Goal: Task Accomplishment & Management: Use online tool/utility

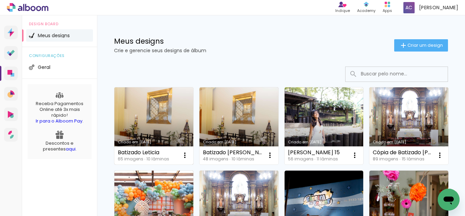
click at [152, 108] on link "Criado em [DATE]" at bounding box center [153, 125] width 79 height 77
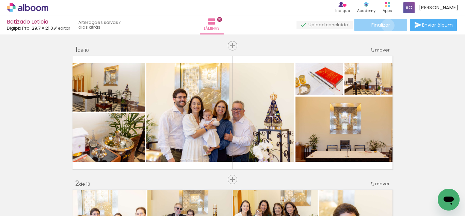
click at [385, 25] on span "Finalizar" at bounding box center [380, 24] width 19 height 5
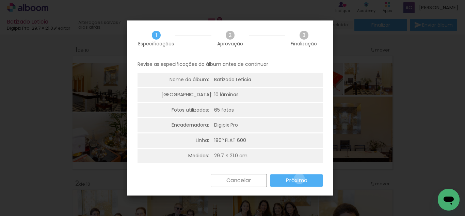
click at [0, 0] on slot "Próximo" at bounding box center [0, 0] width 0 height 0
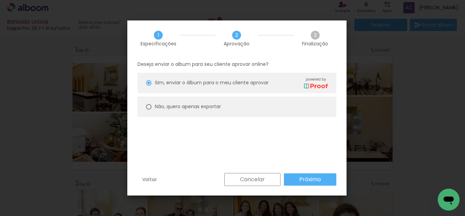
click at [0, 0] on div at bounding box center [0, 0] width 0 height 0
type paper-radio-button "on"
click at [0, 0] on slot "Próximo" at bounding box center [0, 0] width 0 height 0
type input "Alta, 300 DPI"
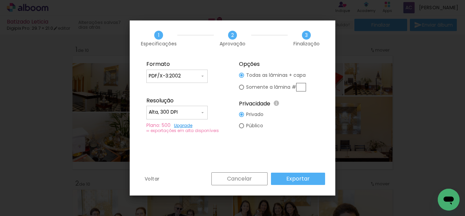
click at [0, 0] on div at bounding box center [0, 0] width 0 height 0
type paper-radio-button "on"
click at [0, 0] on paper-button "Cancelar" at bounding box center [0, 0] width 0 height 0
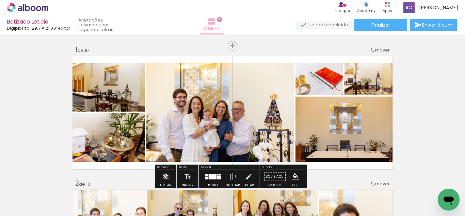
click at [216, 22] on iron-icon at bounding box center [212, 21] width 8 height 8
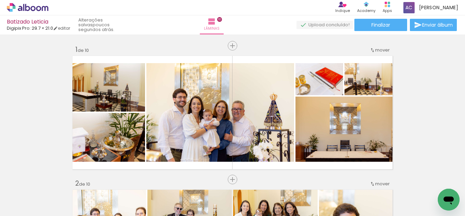
click at [224, 26] on div "Lâminas 10" at bounding box center [212, 24] width 25 height 19
click at [220, 26] on span "Lâminas" at bounding box center [212, 29] width 16 height 6
click at [224, 28] on div "Lâminas 10" at bounding box center [212, 24] width 25 height 19
click at [200, 28] on div "Lâminas 10" at bounding box center [212, 24] width 25 height 19
click at [63, 28] on link "editar" at bounding box center [61, 28] width 17 height 6
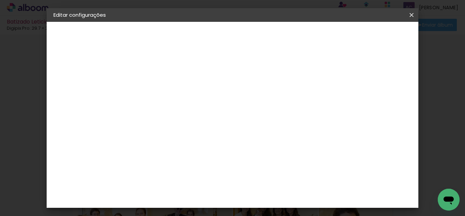
click at [0, 0] on iron-icon at bounding box center [0, 0] width 0 height 0
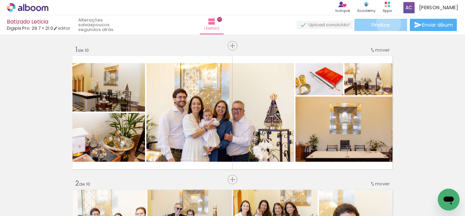
click at [386, 23] on span "Finalizar" at bounding box center [380, 24] width 19 height 5
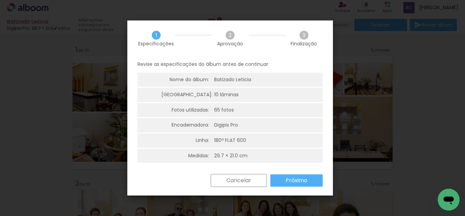
click at [0, 0] on slot "Próximo" at bounding box center [0, 0] width 0 height 0
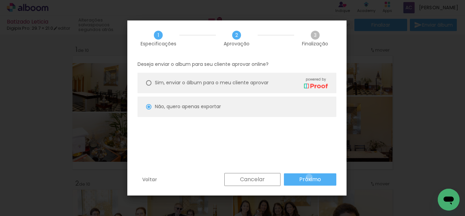
click at [0, 0] on slot "Próximo" at bounding box center [0, 0] width 0 height 0
type input "Alta, 300 DPI"
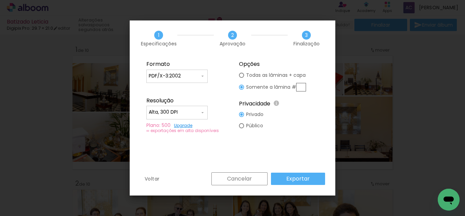
click at [0, 0] on div at bounding box center [0, 0] width 0 height 0
type paper-radio-button "on"
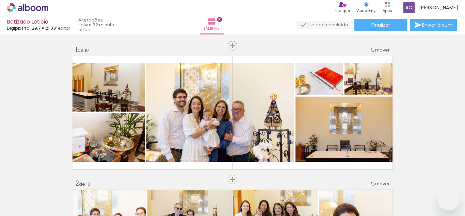
drag, startPoint x: 0, startPoint y: 0, endPoint x: 404, endPoint y: 6, distance: 404.2
click at [387, 6] on rect at bounding box center [386, 6] width 2 height 2
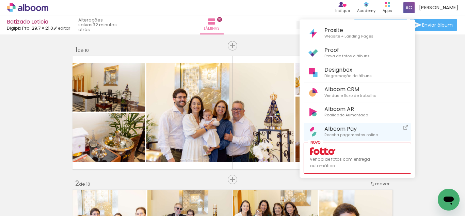
click at [339, 128] on span "Alboom Pay" at bounding box center [350, 128] width 53 height 6
click at [333, 134] on span "Receba pagamentos online" at bounding box center [350, 135] width 53 height 6
